Goal: Task Accomplishment & Management: Complete application form

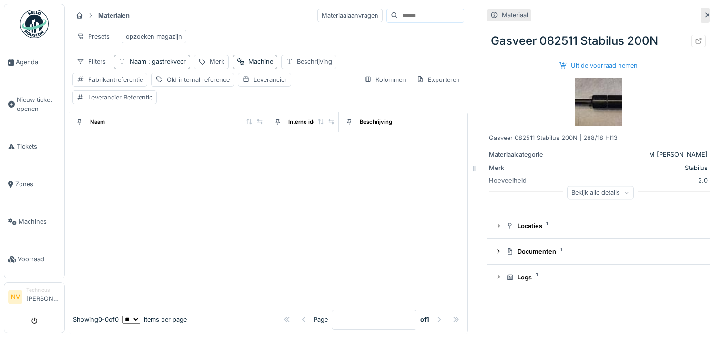
scroll to position [8, 0]
click at [29, 103] on span "Nieuw ticket openen" at bounding box center [39, 104] width 44 height 18
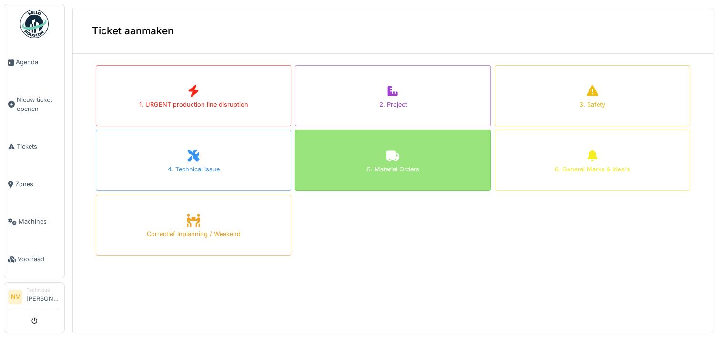
click at [373, 158] on div "5. Material Orders" at bounding box center [392, 160] width 195 height 61
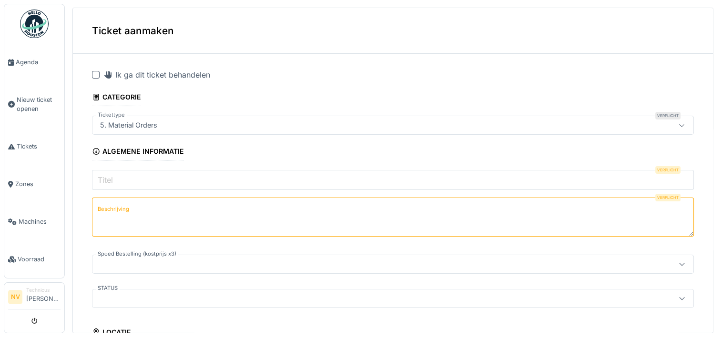
click at [132, 121] on div "5. Material Orders" at bounding box center [128, 125] width 65 height 10
click at [147, 125] on div "5. Material Orders" at bounding box center [128, 125] width 65 height 10
click at [126, 180] on input "Titel" at bounding box center [393, 180] width 602 height 20
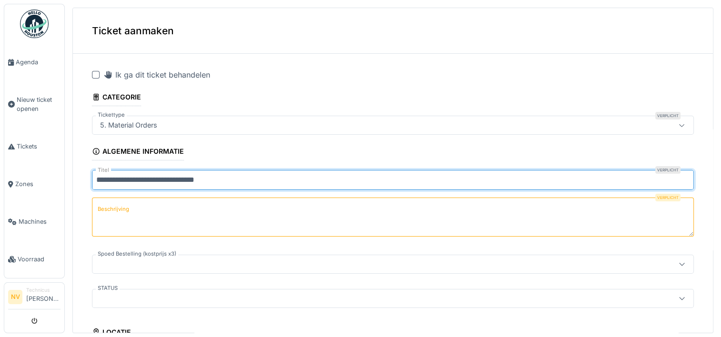
type input "**********"
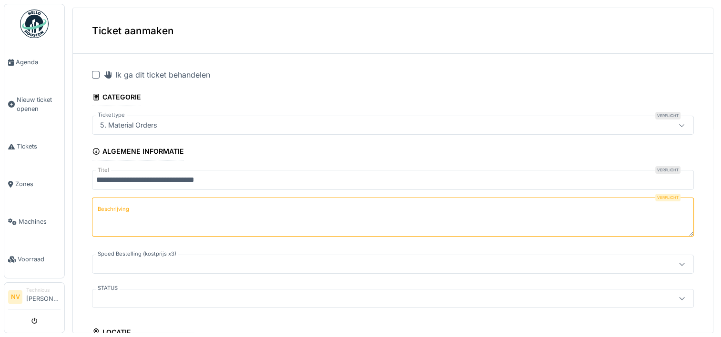
click at [117, 203] on label "Beschrijving" at bounding box center [113, 209] width 35 height 12
click at [117, 203] on textarea "Beschrijving" at bounding box center [393, 217] width 602 height 39
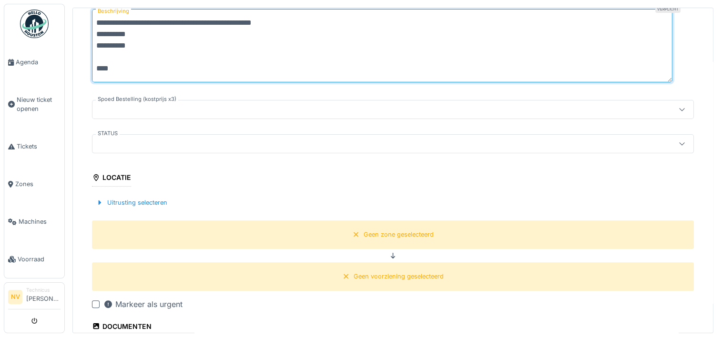
scroll to position [191, 0]
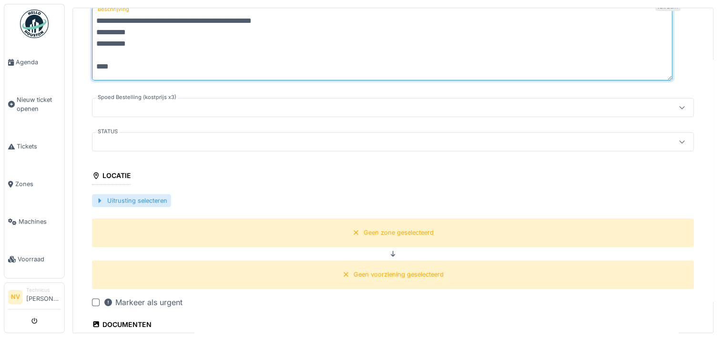
type textarea "**********"
click at [97, 198] on div at bounding box center [100, 200] width 8 height 9
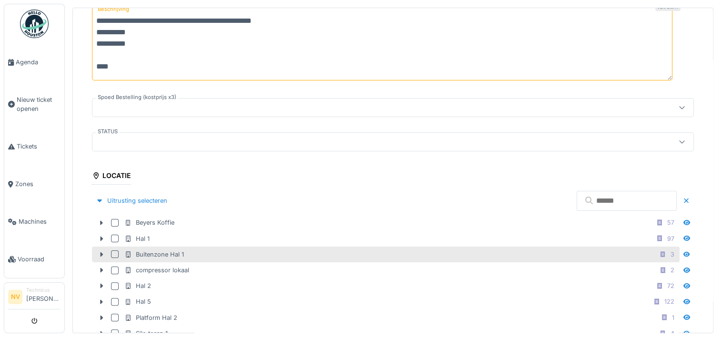
scroll to position [238, 0]
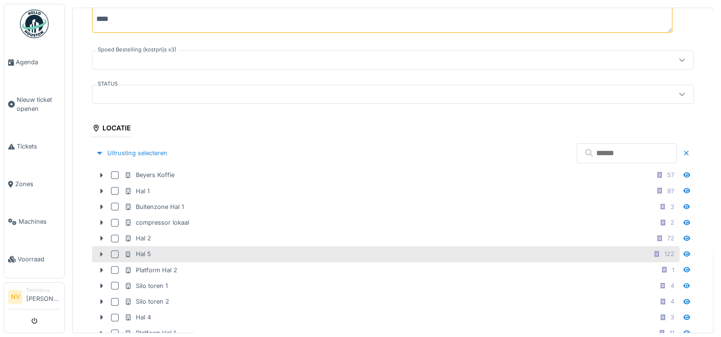
click at [100, 252] on icon at bounding box center [102, 255] width 8 height 6
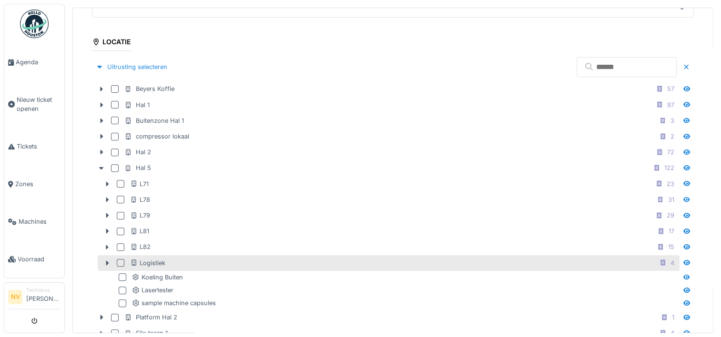
scroll to position [333, 0]
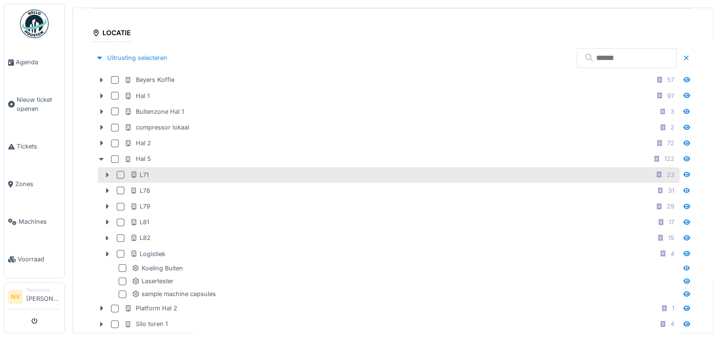
click at [105, 173] on icon at bounding box center [107, 175] width 8 height 6
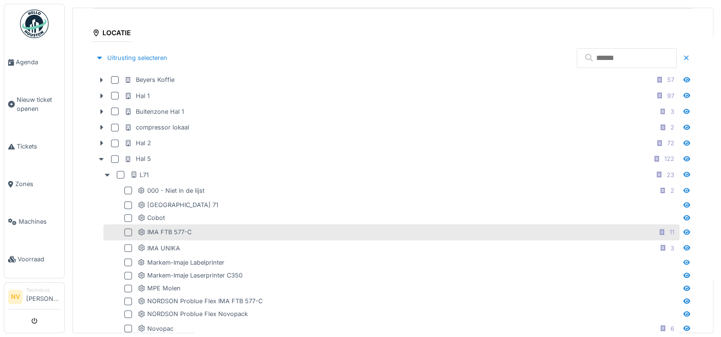
click at [128, 230] on div at bounding box center [128, 233] width 8 height 8
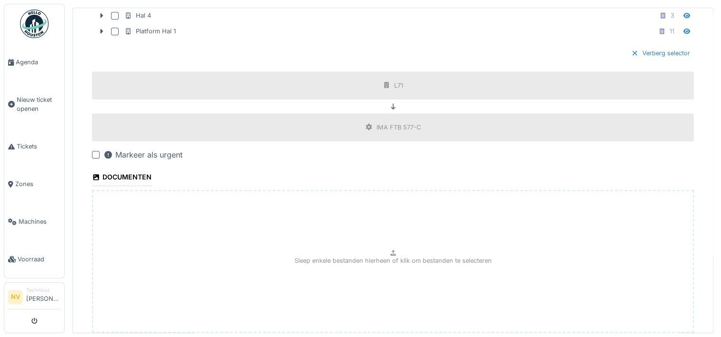
scroll to position [858, 0]
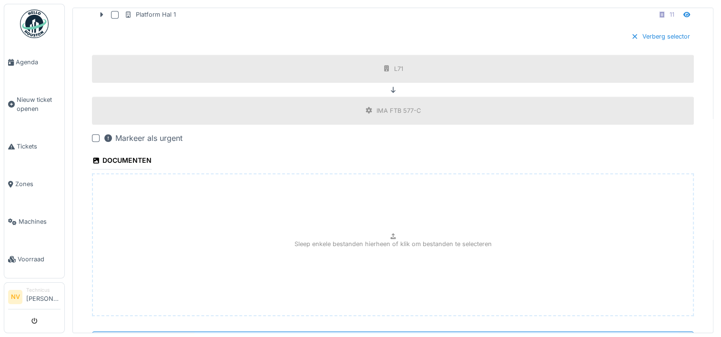
click at [258, 224] on div "Sleep enkele bestanden hierheen of klik om bestanden te selecteren" at bounding box center [393, 244] width 602 height 143
type input "**********"
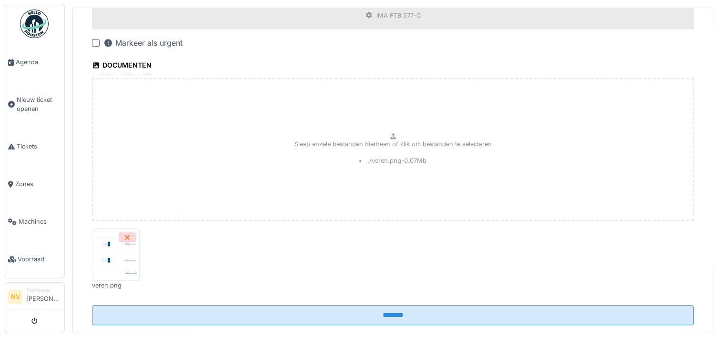
scroll to position [966, 0]
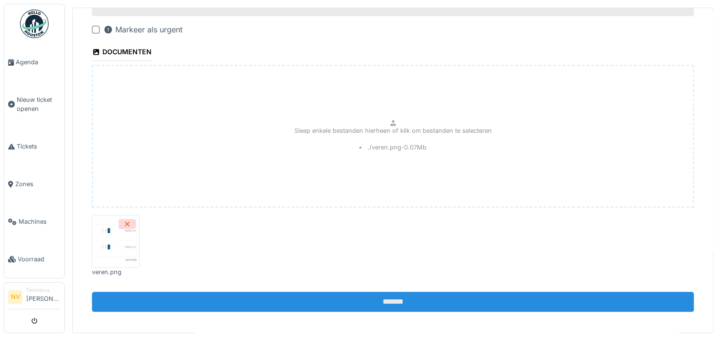
click at [376, 292] on input "*******" at bounding box center [393, 302] width 602 height 20
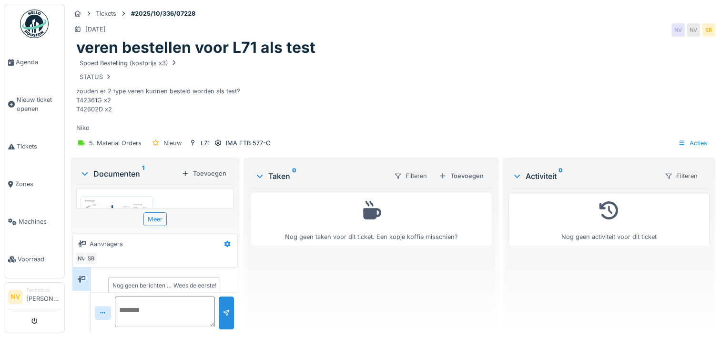
scroll to position [10, 0]
drag, startPoint x: 206, startPoint y: 13, endPoint x: 132, endPoint y: 14, distance: 73.8
click at [132, 14] on div "Tickets #2025/10/336/07228" at bounding box center [393, 14] width 645 height 12
copy strong "#2025/10/336/07228"
